Goal: Communication & Community: Participate in discussion

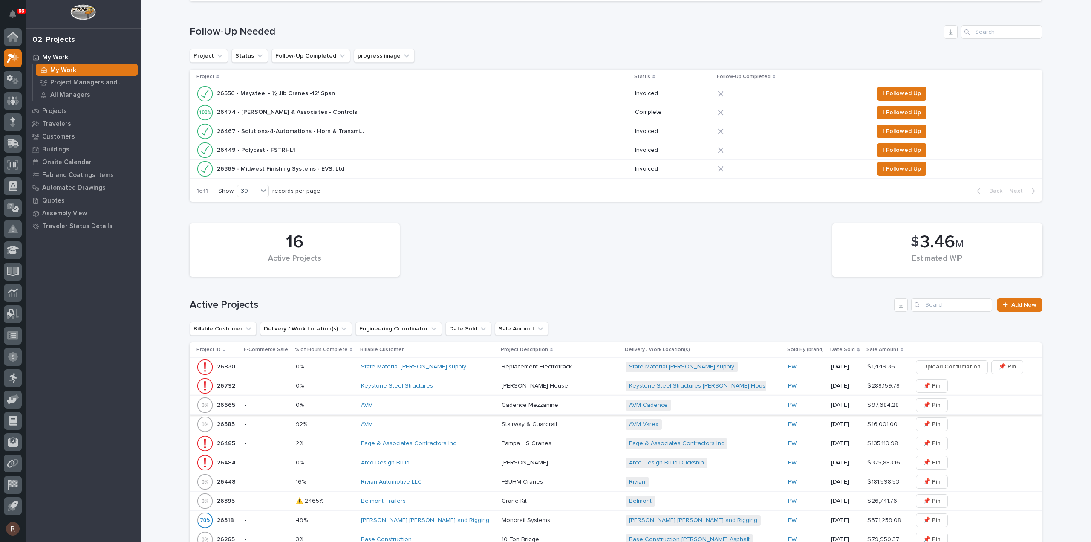
scroll to position [256, 0]
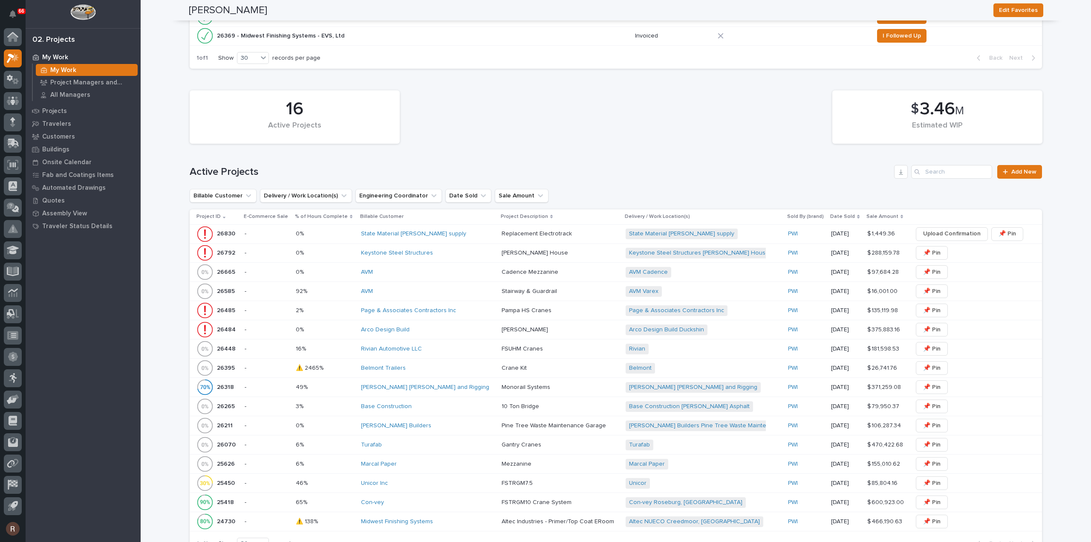
click at [429, 346] on div "Rivian Automotive LLC" at bounding box center [428, 348] width 134 height 7
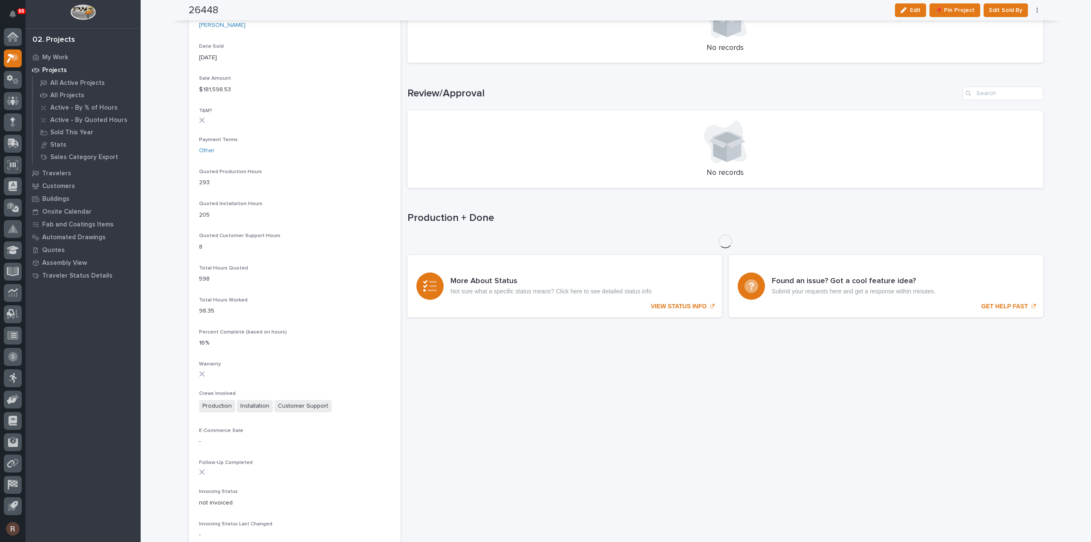
scroll to position [469, 0]
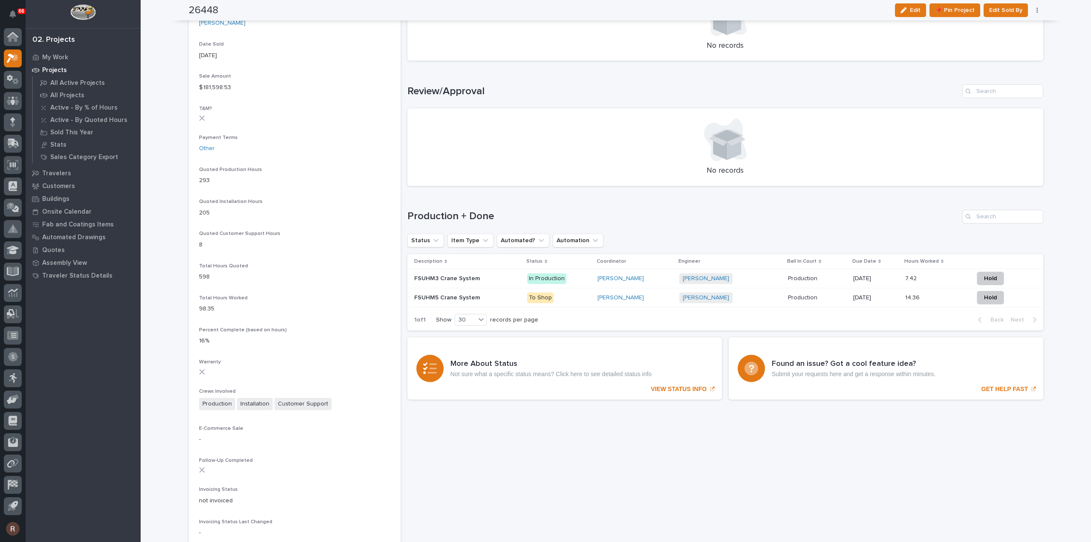
click at [880, 445] on div "Sorry, there was an error saving your record. Please try again. Please fill out…" at bounding box center [725, 106] width 636 height 1086
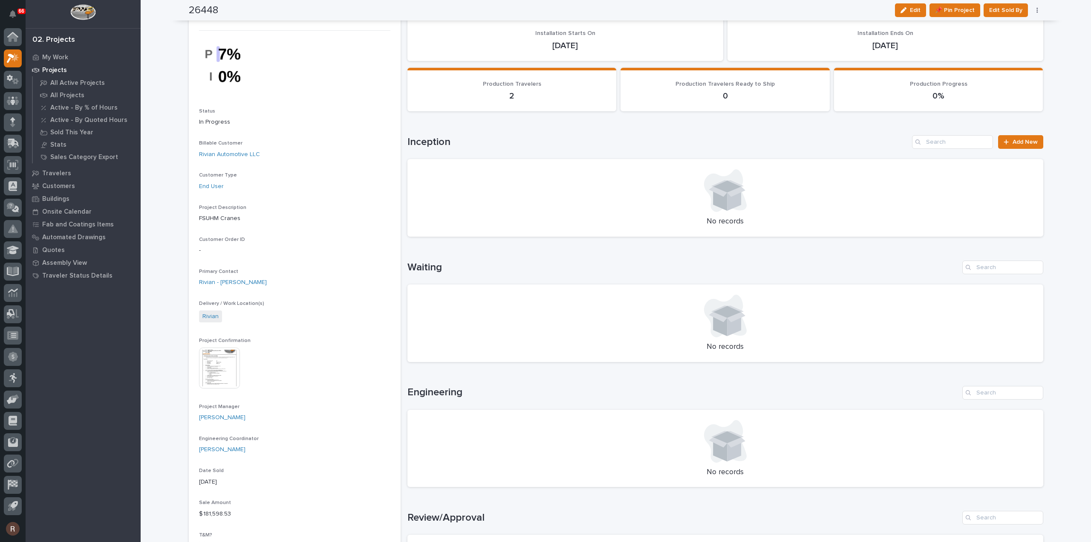
scroll to position [0, 0]
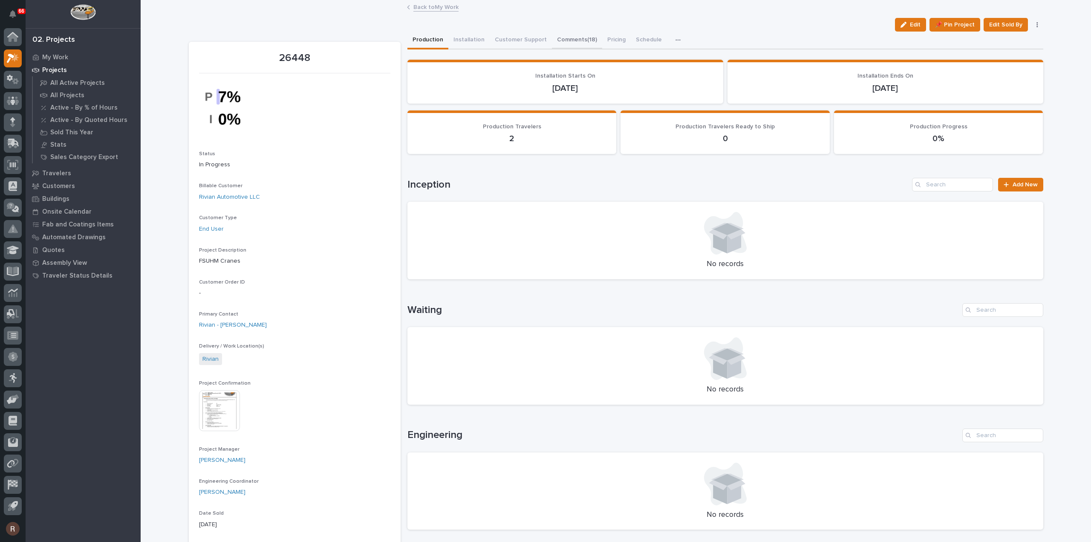
click at [581, 41] on button "Comments (18)" at bounding box center [577, 41] width 50 height 18
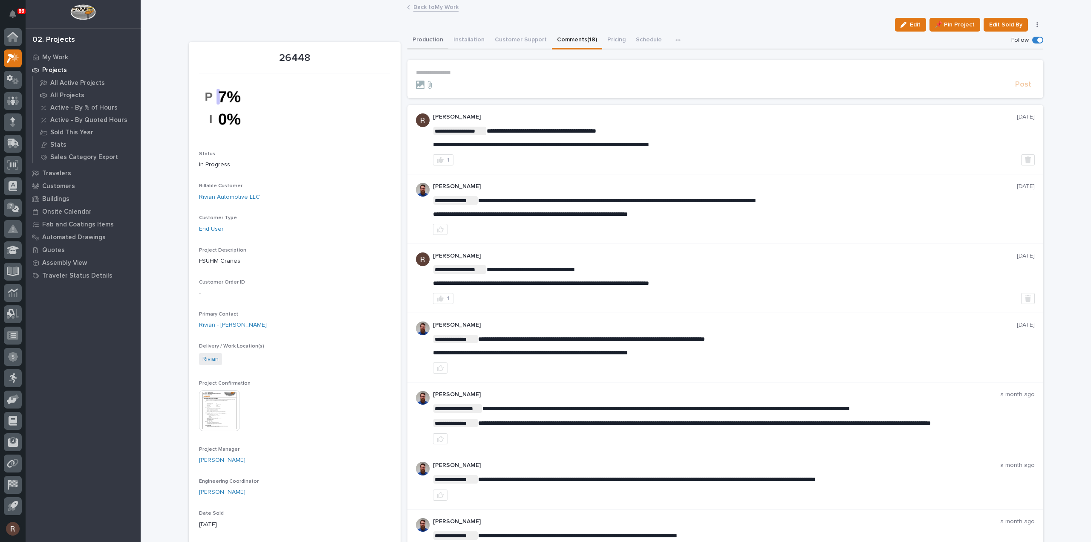
click at [420, 42] on button "Production" at bounding box center [427, 41] width 41 height 18
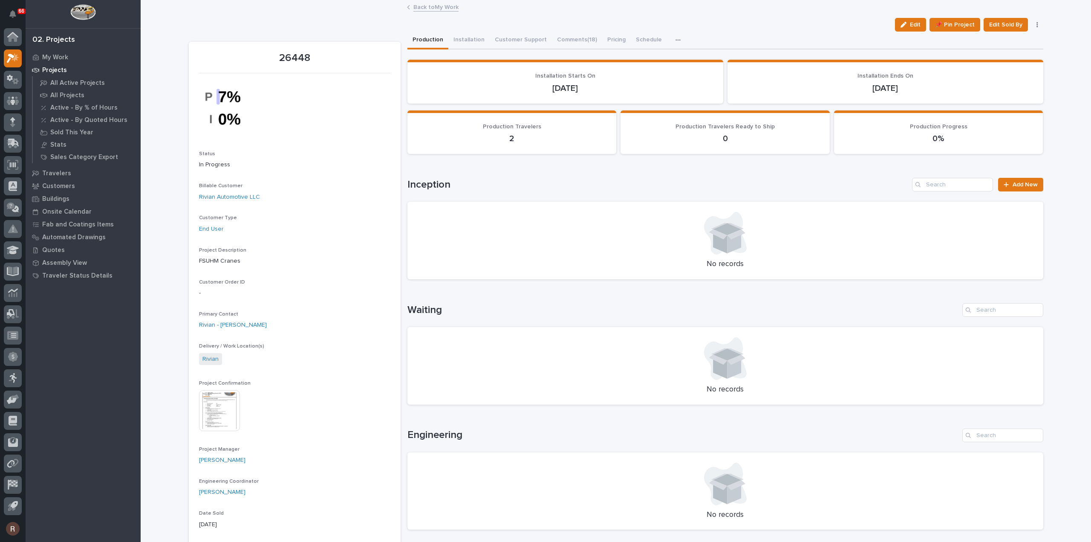
click at [428, 5] on link "Back to My Work" at bounding box center [435, 7] width 45 height 10
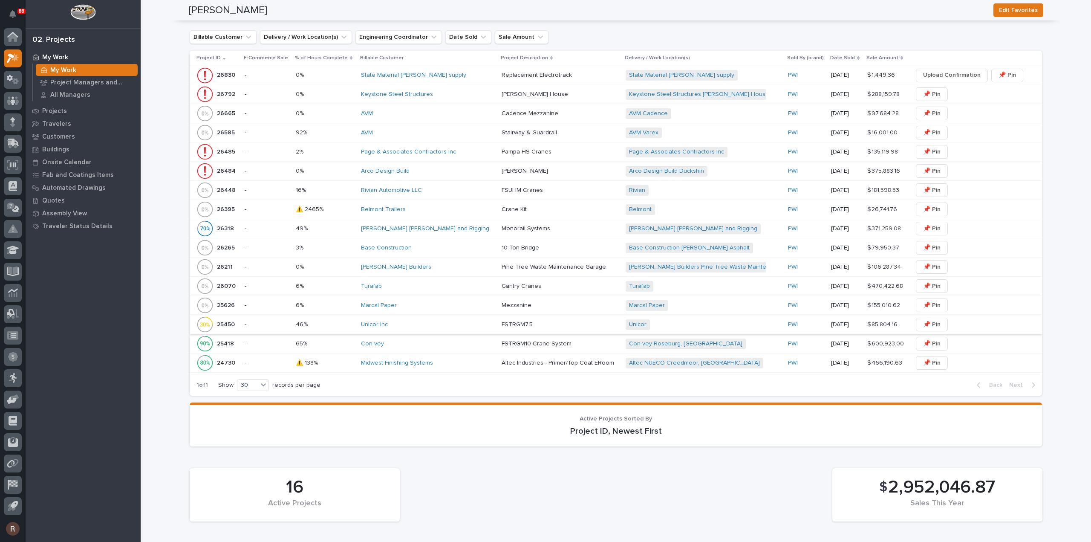
scroll to position [384, 0]
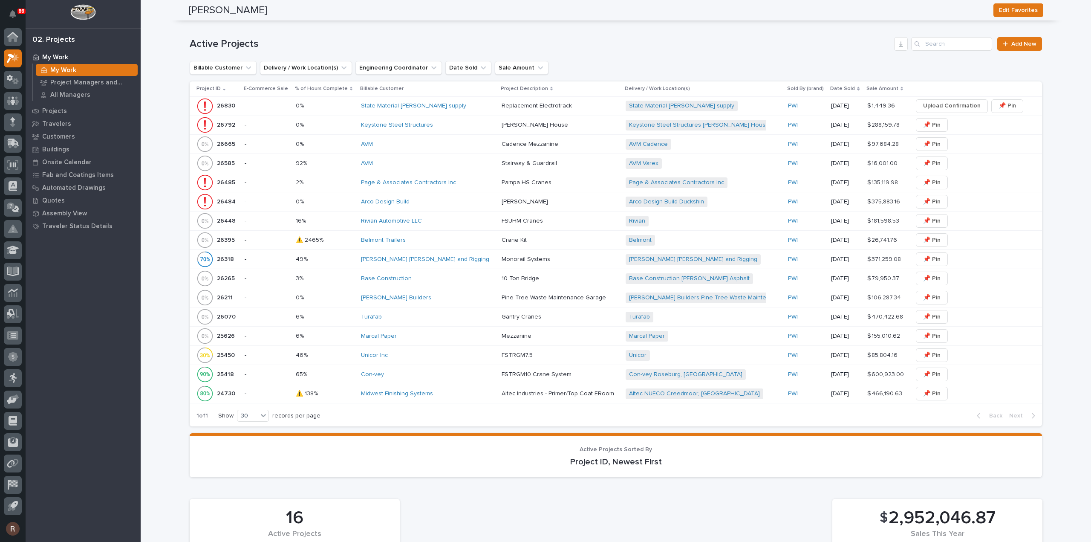
click at [409, 295] on div "[PERSON_NAME] Builders" at bounding box center [428, 297] width 134 height 7
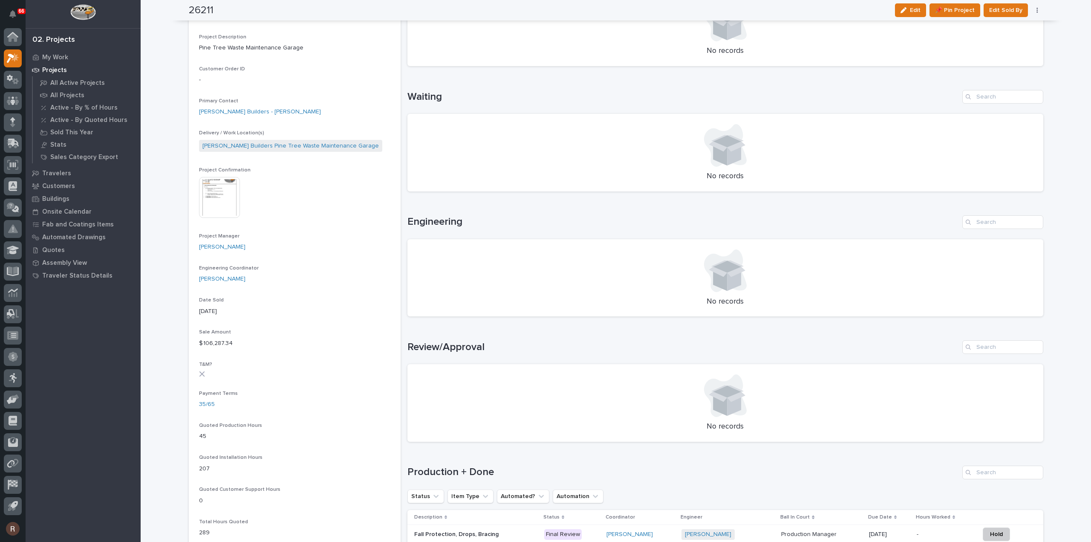
scroll to position [426, 0]
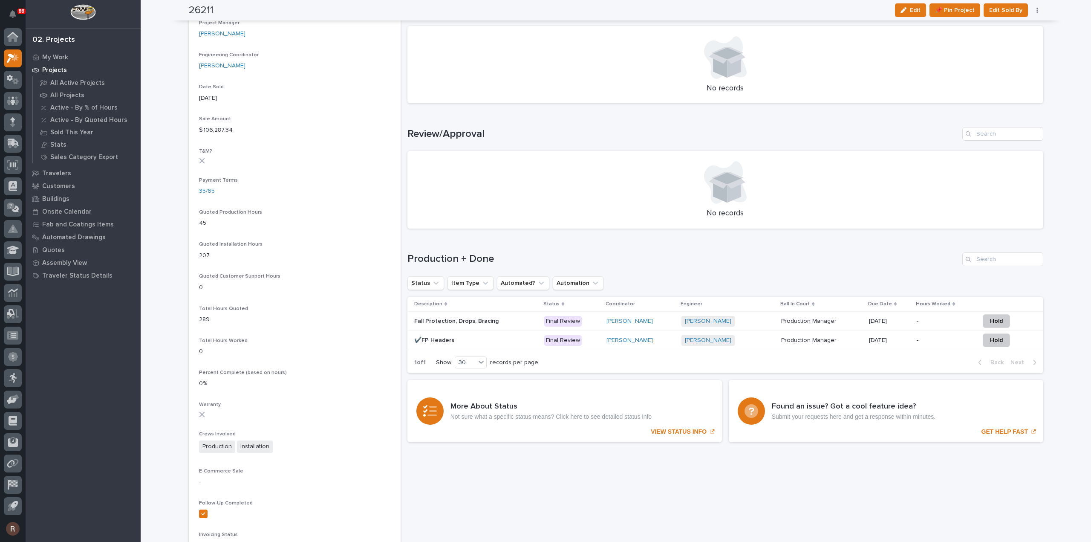
click at [932, 322] on p at bounding box center [945, 321] width 56 height 7
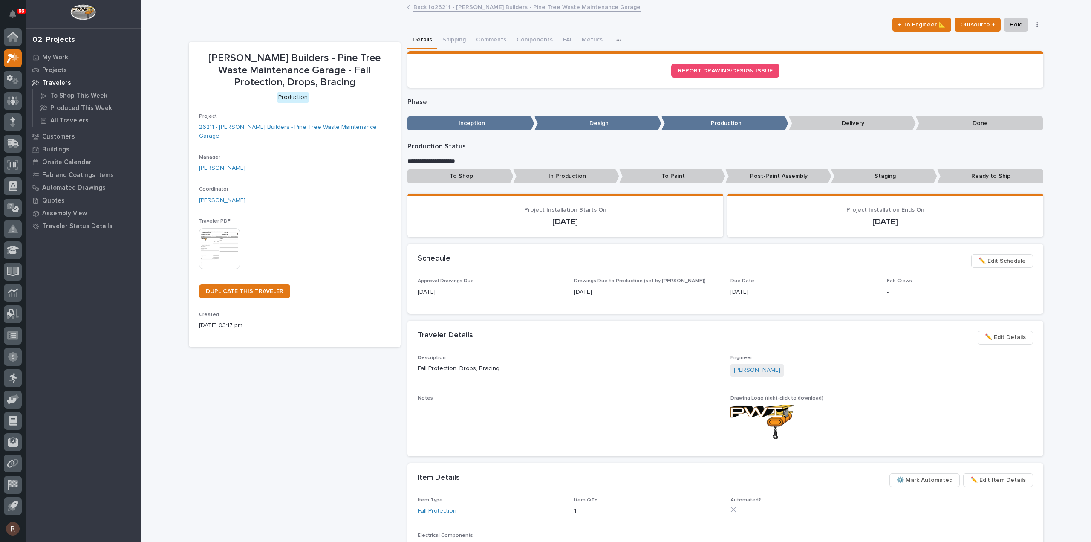
click at [999, 262] on span "✏️ Edit Schedule" at bounding box center [1002, 261] width 47 height 10
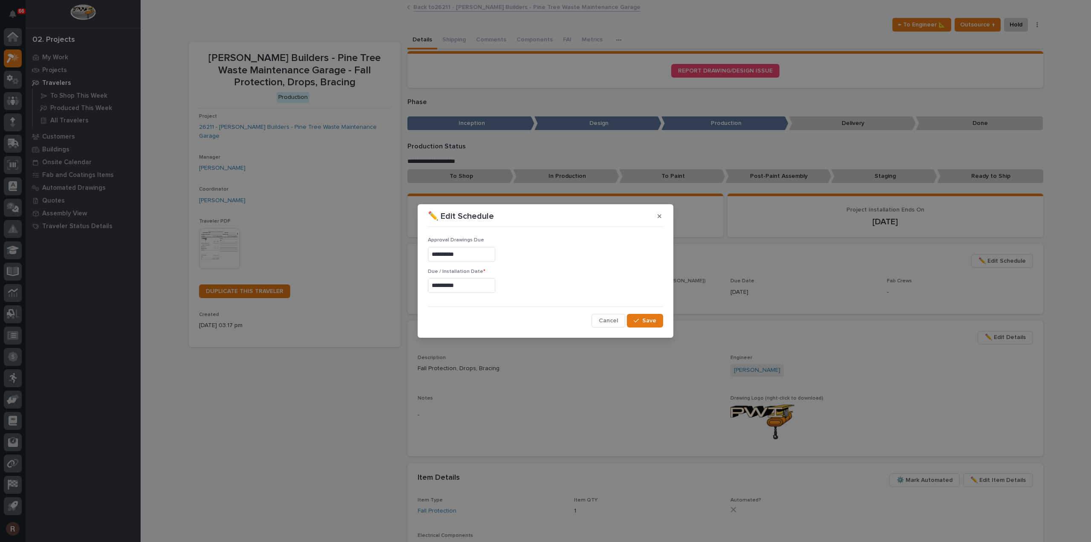
click at [469, 284] on input "**********" at bounding box center [461, 285] width 67 height 15
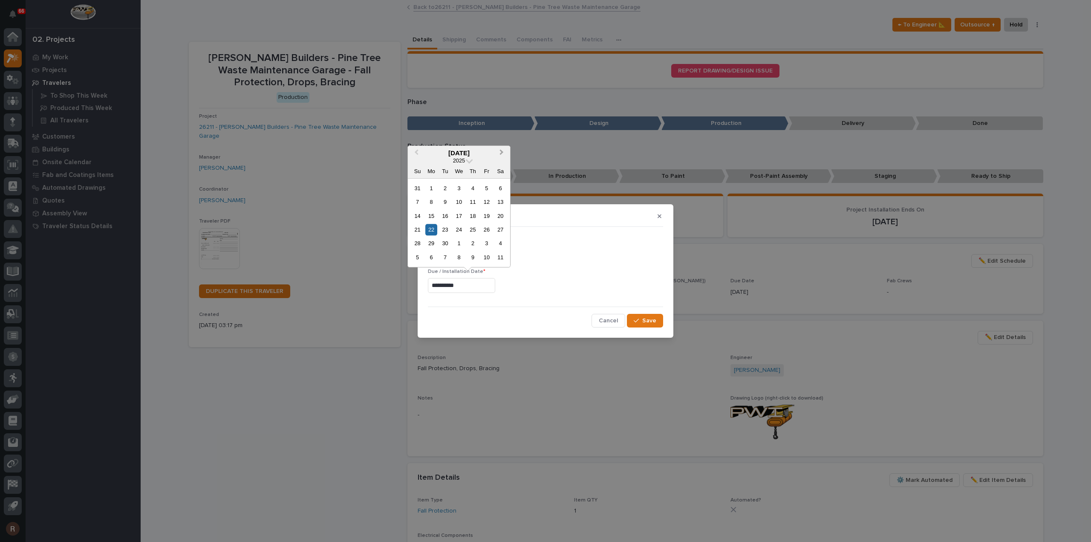
click at [502, 152] on span "Next Month" at bounding box center [502, 152] width 0 height 11
click at [433, 245] on div "27" at bounding box center [431, 244] width 12 height 12
type input "**********"
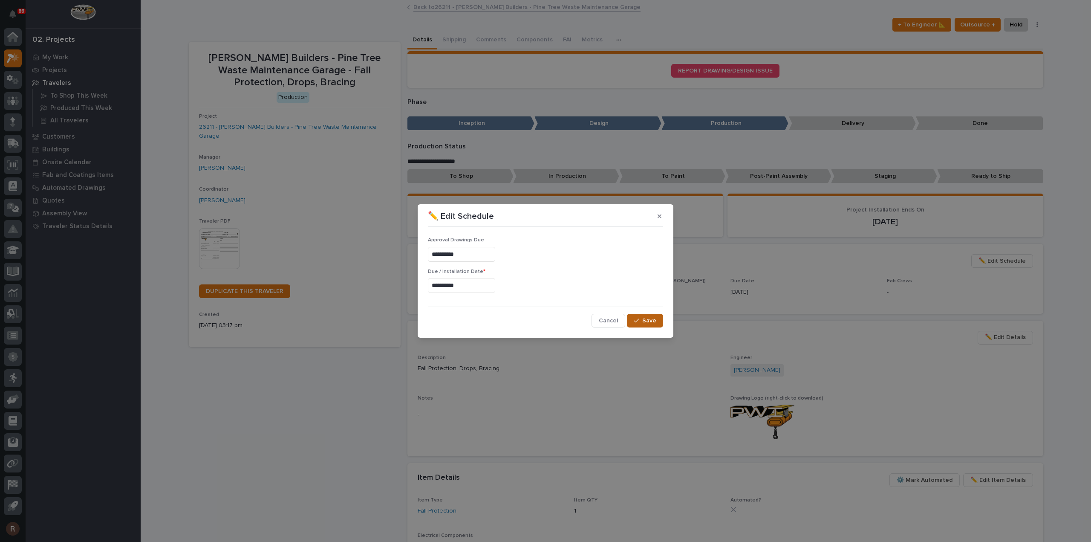
click at [648, 321] on span "Save" at bounding box center [649, 321] width 14 height 8
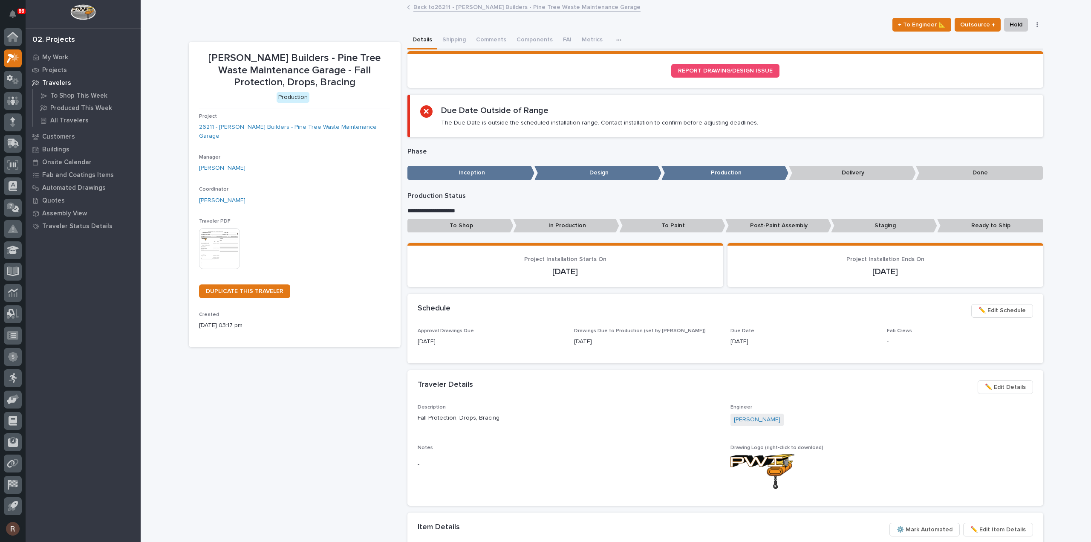
click at [429, 9] on link "Back to 26211 - [PERSON_NAME] Builders - Pine Tree Waste Maintenance Garage" at bounding box center [526, 7] width 227 height 10
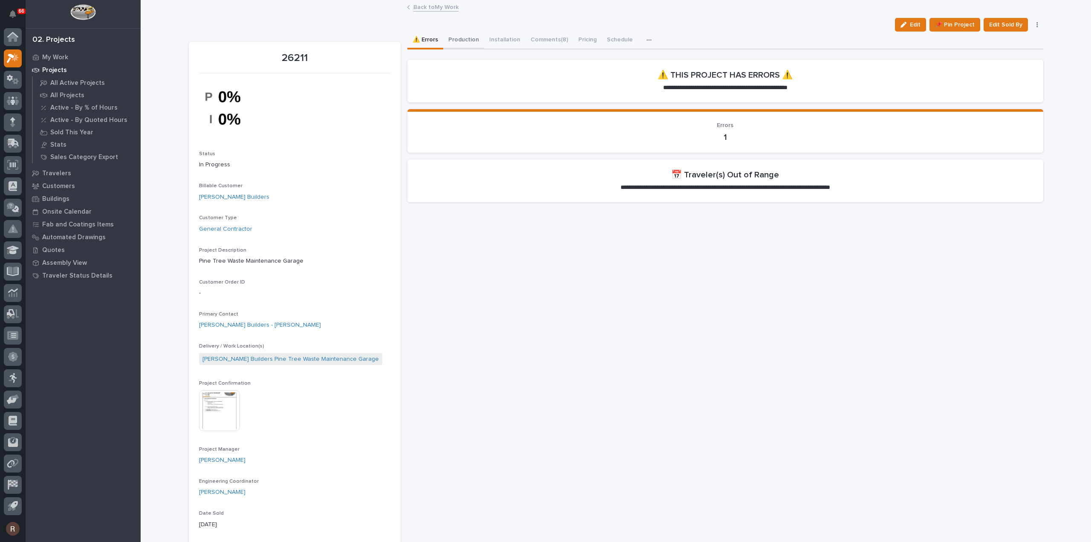
click at [461, 42] on button "Production" at bounding box center [463, 41] width 41 height 18
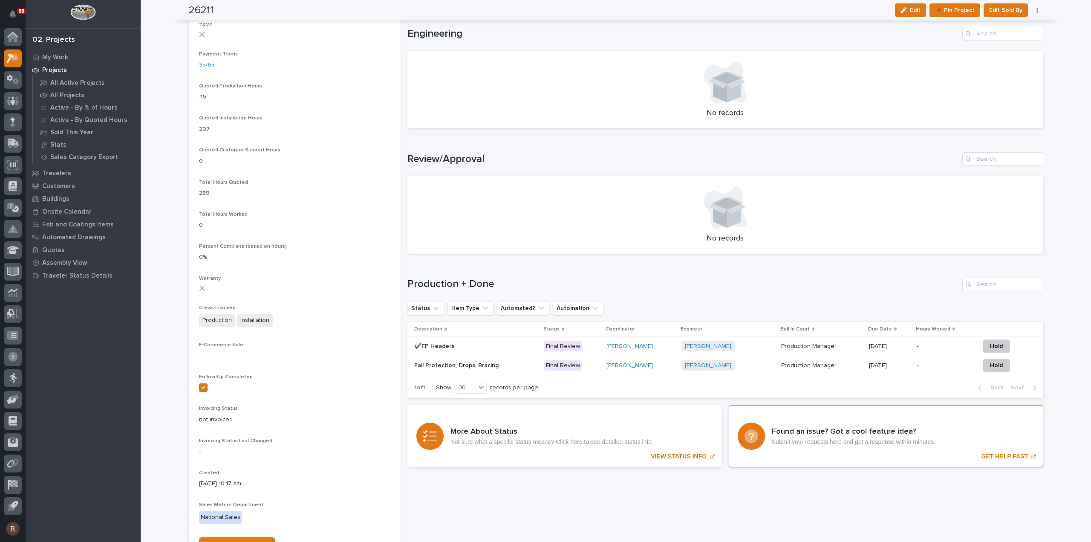
scroll to position [554, 0]
click at [849, 347] on p at bounding box center [821, 344] width 81 height 7
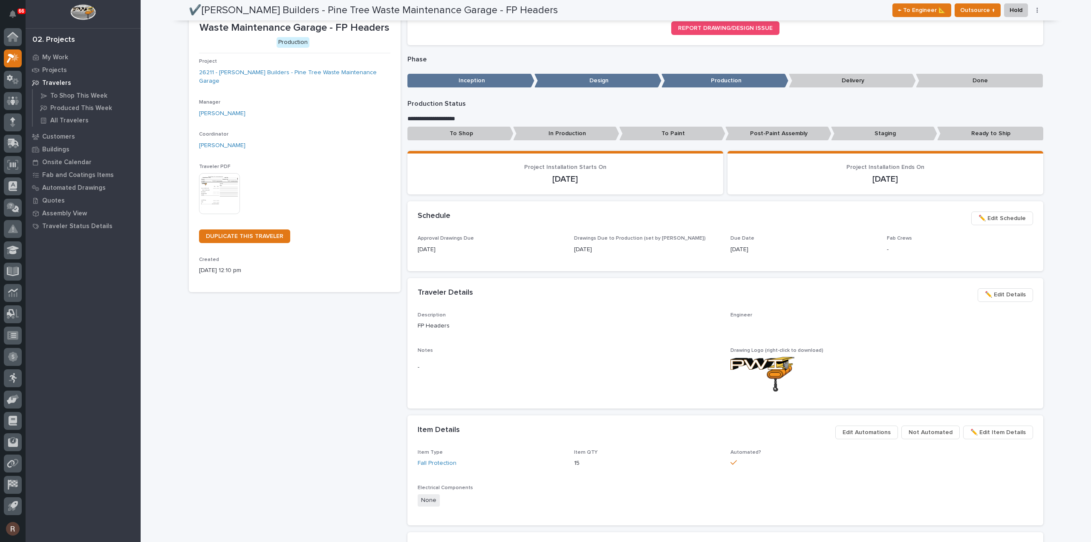
scroll to position [79, 0]
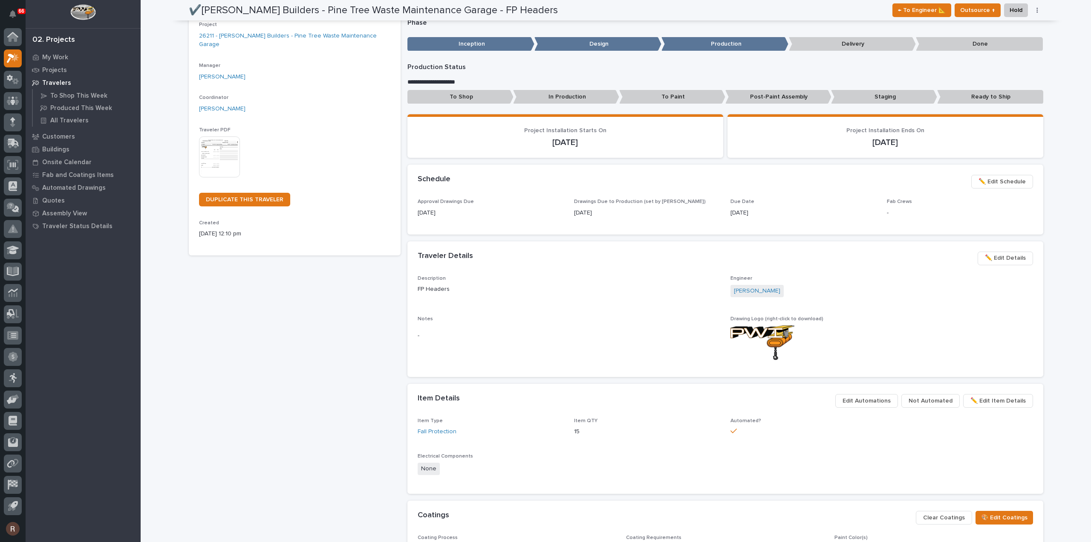
click at [989, 217] on div "Fab Crews -" at bounding box center [960, 211] width 146 height 25
click at [988, 183] on span "✏️ Edit Schedule" at bounding box center [1002, 181] width 47 height 10
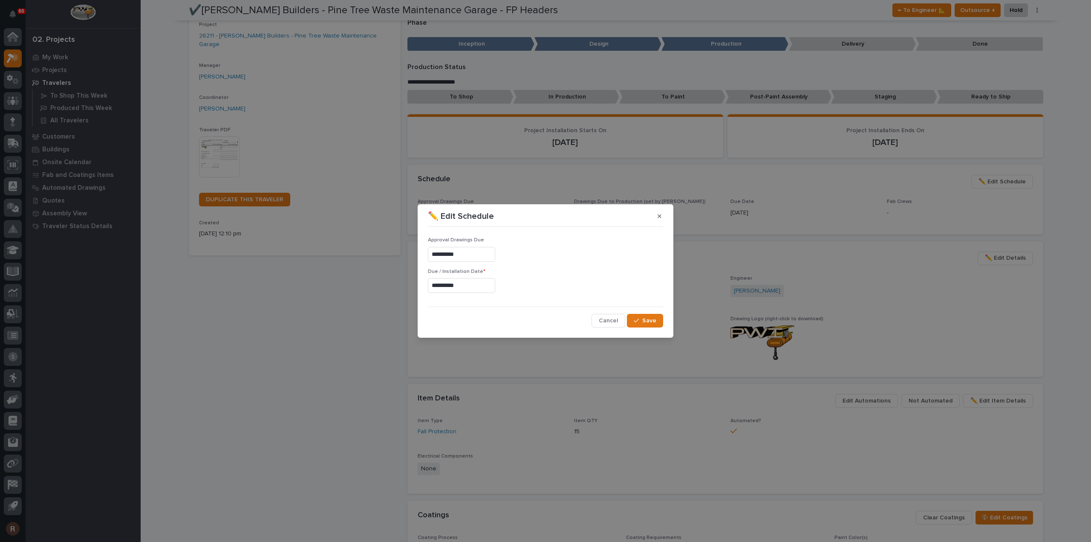
click at [456, 289] on input "**********" at bounding box center [461, 285] width 67 height 15
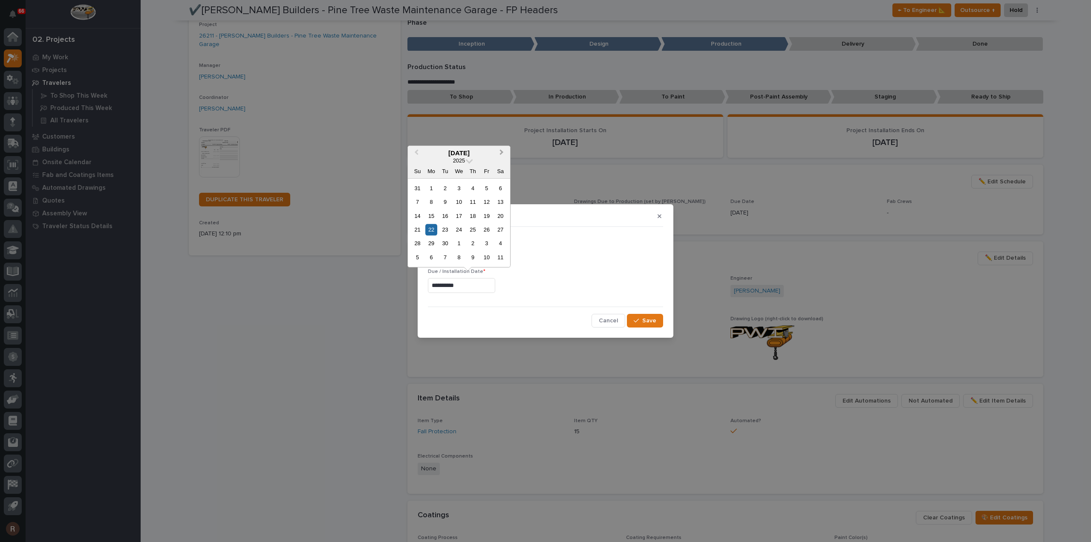
click at [502, 150] on span "Next Month" at bounding box center [502, 152] width 0 height 11
click at [428, 246] on div "27" at bounding box center [431, 244] width 12 height 12
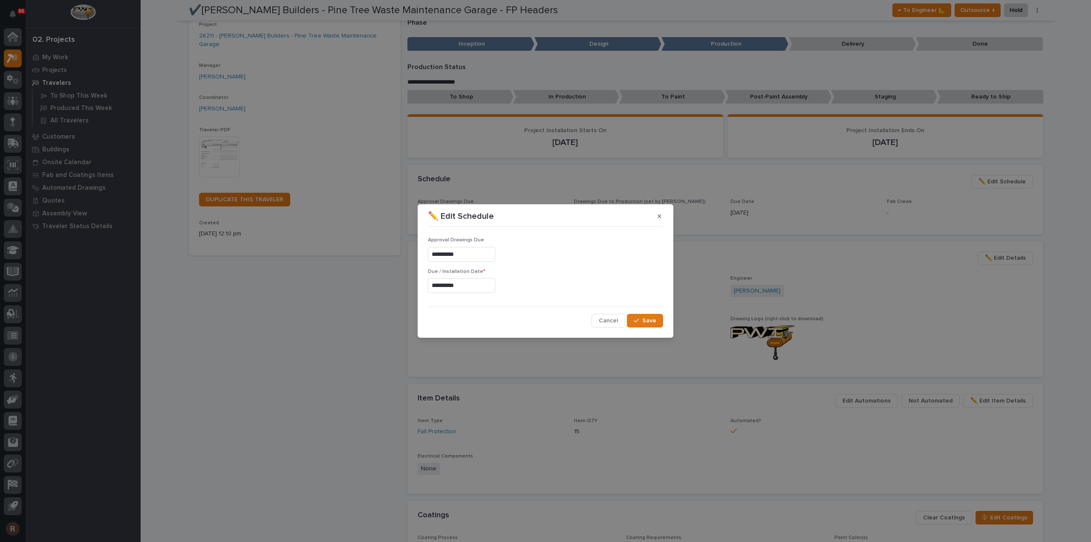
type input "**********"
click at [647, 321] on span "Save" at bounding box center [649, 321] width 14 height 8
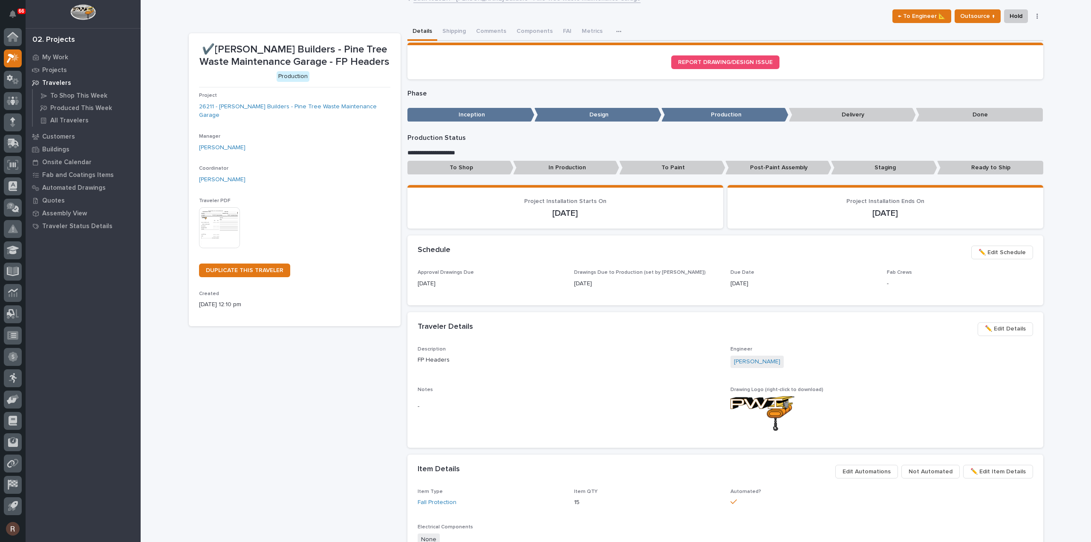
scroll to position [0, 0]
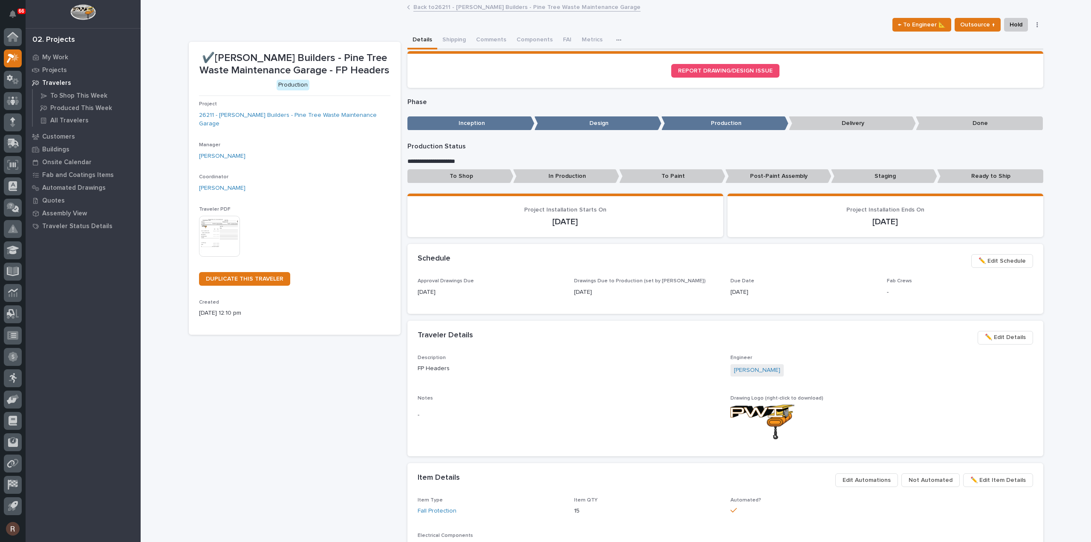
click at [415, 9] on link "Back to 26211 - [PERSON_NAME] Builders - Pine Tree Waste Maintenance Garage" at bounding box center [526, 7] width 227 height 10
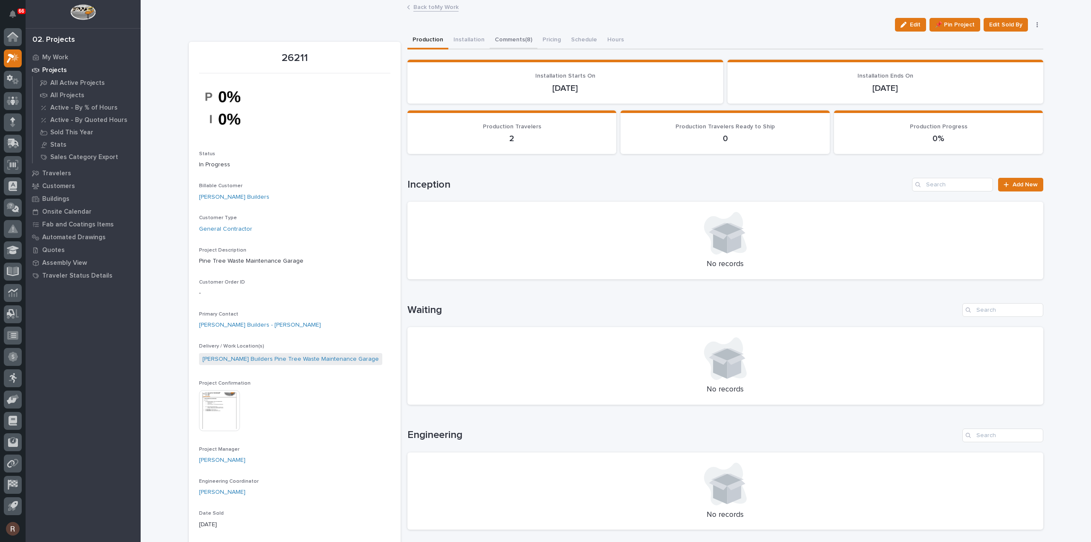
click at [515, 35] on button "Comments (8)" at bounding box center [514, 41] width 48 height 18
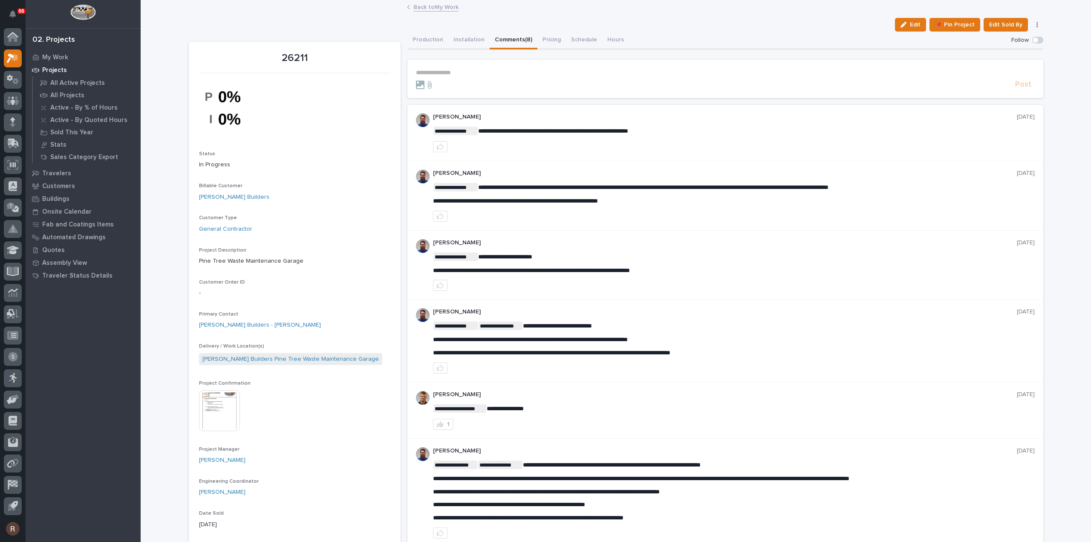
click at [447, 74] on p "**********" at bounding box center [725, 72] width 619 height 7
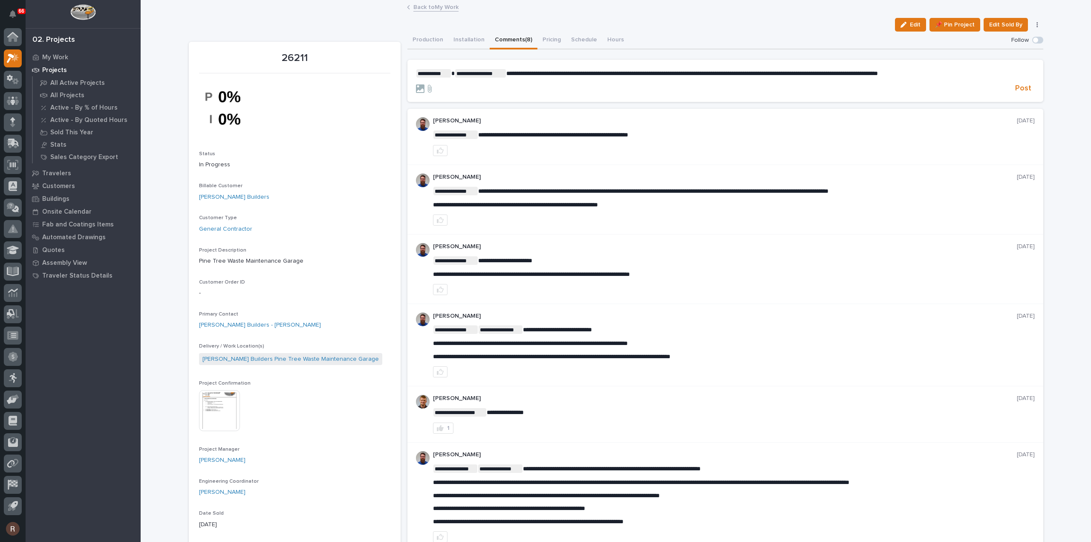
click at [926, 69] on p "**********" at bounding box center [725, 73] width 619 height 9
click at [932, 91] on div at bounding box center [714, 88] width 596 height 9
click at [728, 71] on span "**********" at bounding box center [693, 73] width 374 height 6
click at [1019, 89] on span "Post" at bounding box center [1023, 89] width 16 height 10
